Goal: Information Seeking & Learning: Learn about a topic

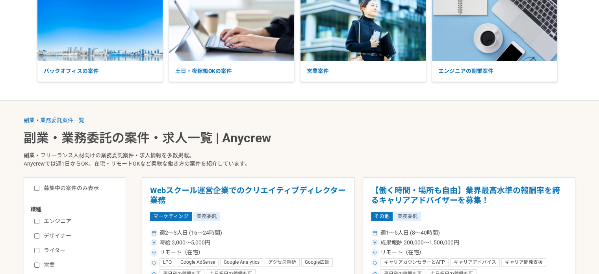
scroll to position [118, 0]
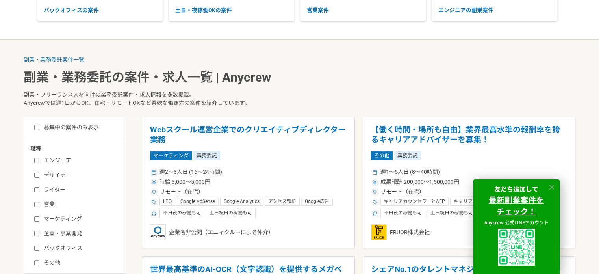
click at [552, 184] on icon at bounding box center [552, 187] width 9 height 9
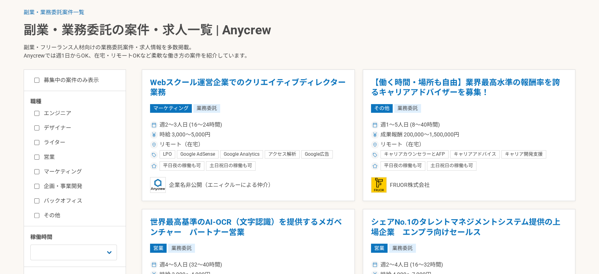
scroll to position [197, 0]
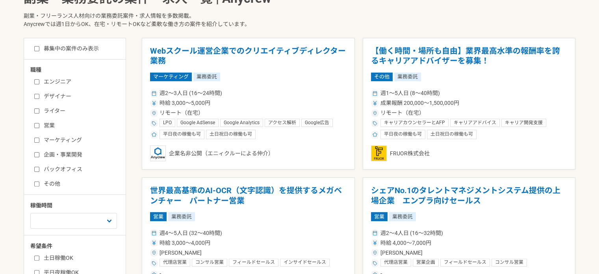
click at [35, 139] on input "マーケティング" at bounding box center [36, 140] width 5 height 5
checkbox input "true"
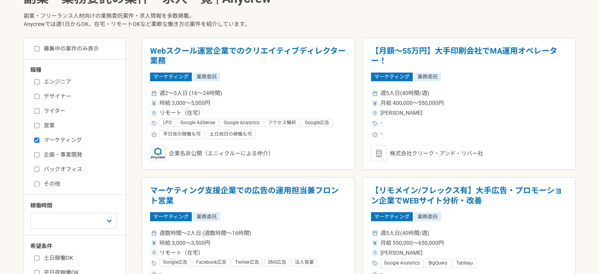
click at [35, 154] on input "企画・事業開発" at bounding box center [36, 154] width 5 height 5
checkbox input "true"
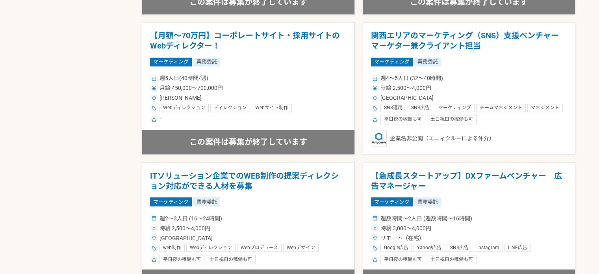
scroll to position [1419, 0]
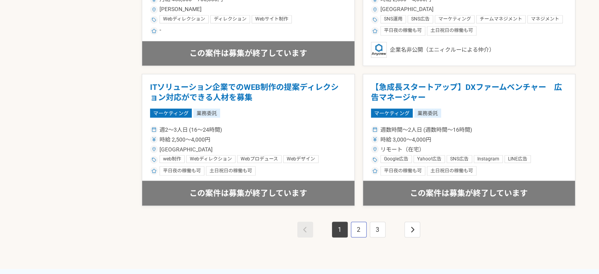
click at [354, 227] on link "2" at bounding box center [359, 229] width 16 height 16
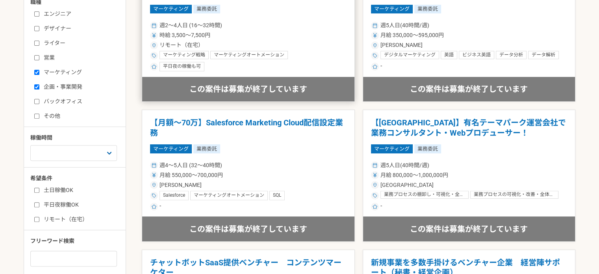
scroll to position [197, 0]
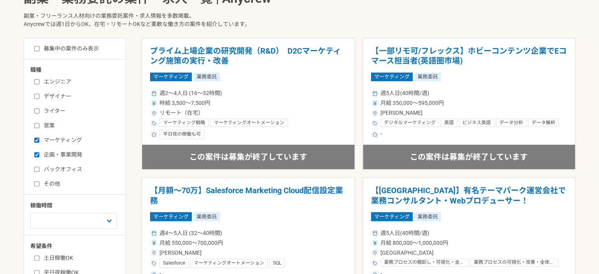
click at [36, 140] on input "マーケティング" at bounding box center [36, 140] width 5 height 5
checkbox input "false"
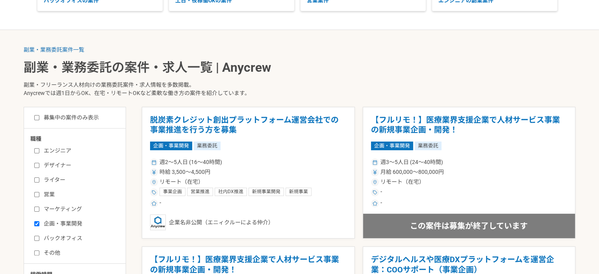
scroll to position [197, 0]
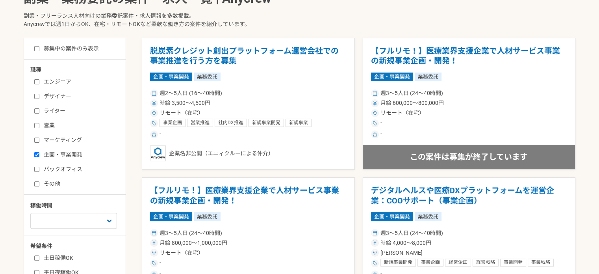
click at [37, 154] on input "企画・事業開発" at bounding box center [36, 154] width 5 height 5
checkbox input "false"
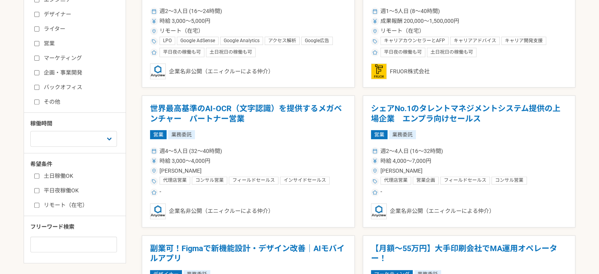
scroll to position [315, 0]
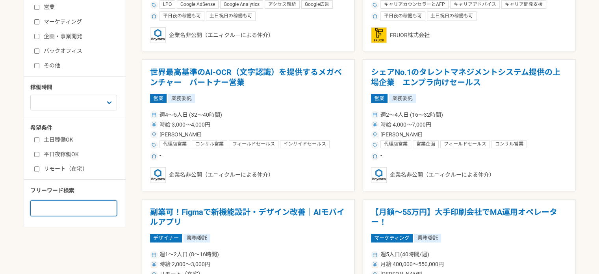
click at [64, 206] on input at bounding box center [73, 208] width 87 height 16
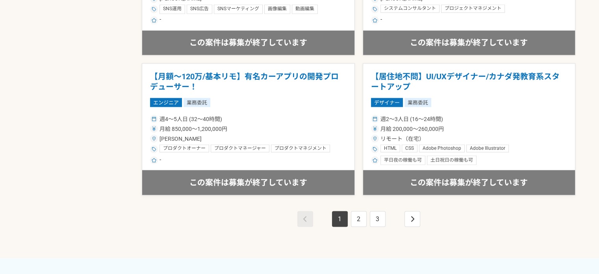
scroll to position [1497, 0]
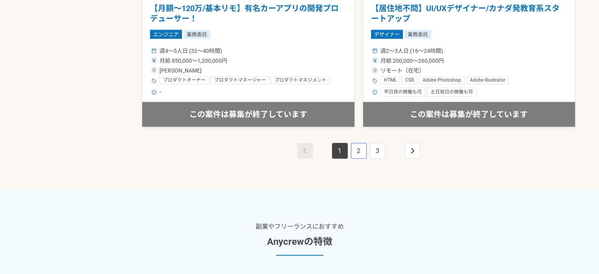
click at [358, 148] on link "2" at bounding box center [359, 151] width 16 height 16
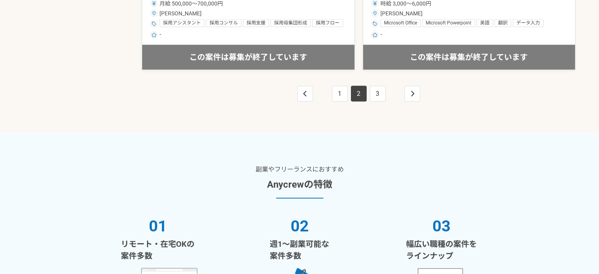
scroll to position [1616, 0]
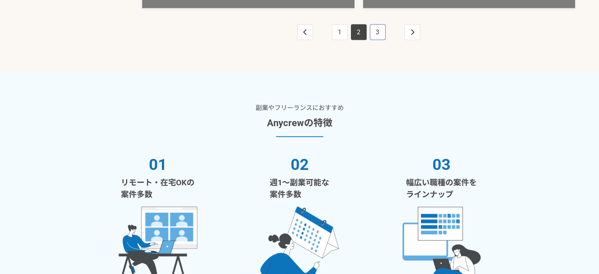
click at [376, 30] on link "3" at bounding box center [378, 32] width 16 height 16
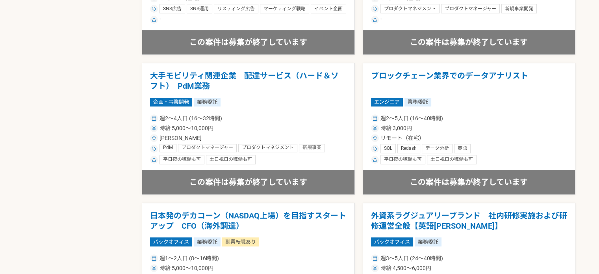
scroll to position [394, 0]
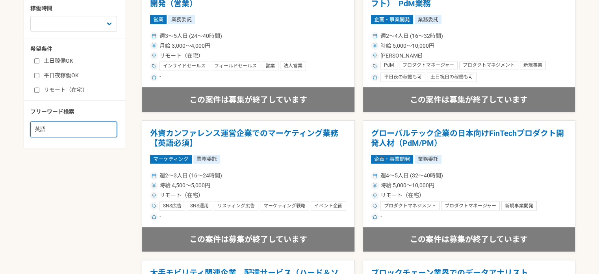
drag, startPoint x: 48, startPoint y: 129, endPoint x: 40, endPoint y: 123, distance: 9.6
click at [39, 124] on input "英語" at bounding box center [73, 129] width 87 height 16
type input "英"
type input "観光"
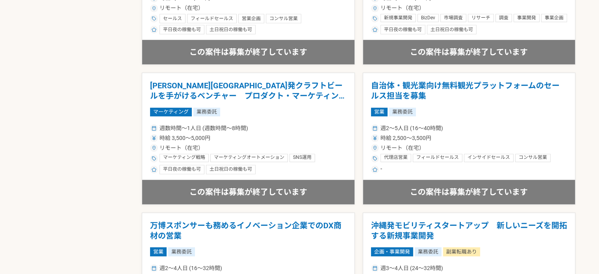
scroll to position [630, 0]
